Goal: Find specific page/section: Find specific page/section

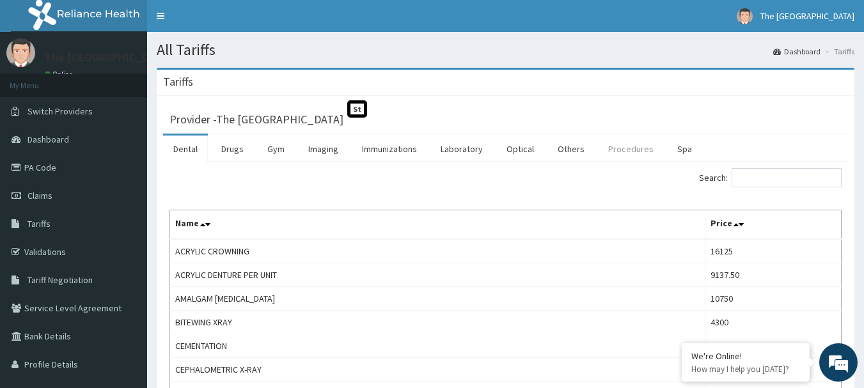
click at [619, 149] on link "Procedures" at bounding box center [631, 149] width 66 height 27
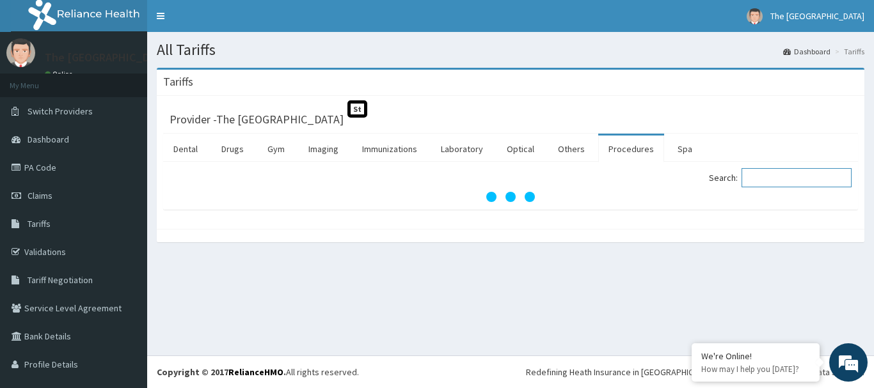
click at [779, 178] on input "Search:" at bounding box center [796, 177] width 110 height 19
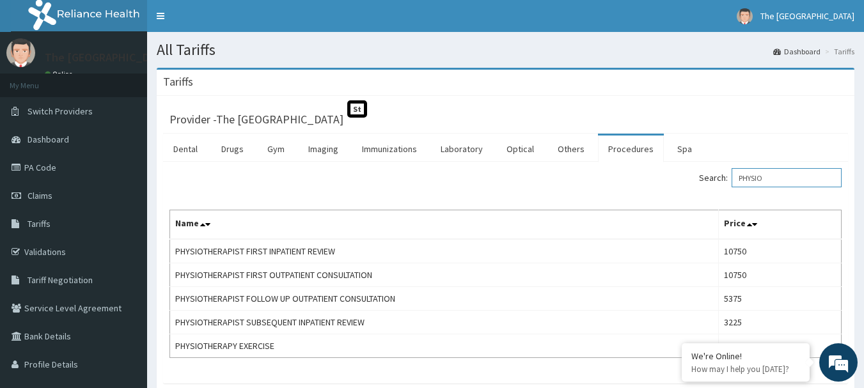
type input "PHYSIO"
click at [42, 166] on link "PA Code" at bounding box center [73, 167] width 147 height 28
